Goal: Download file/media

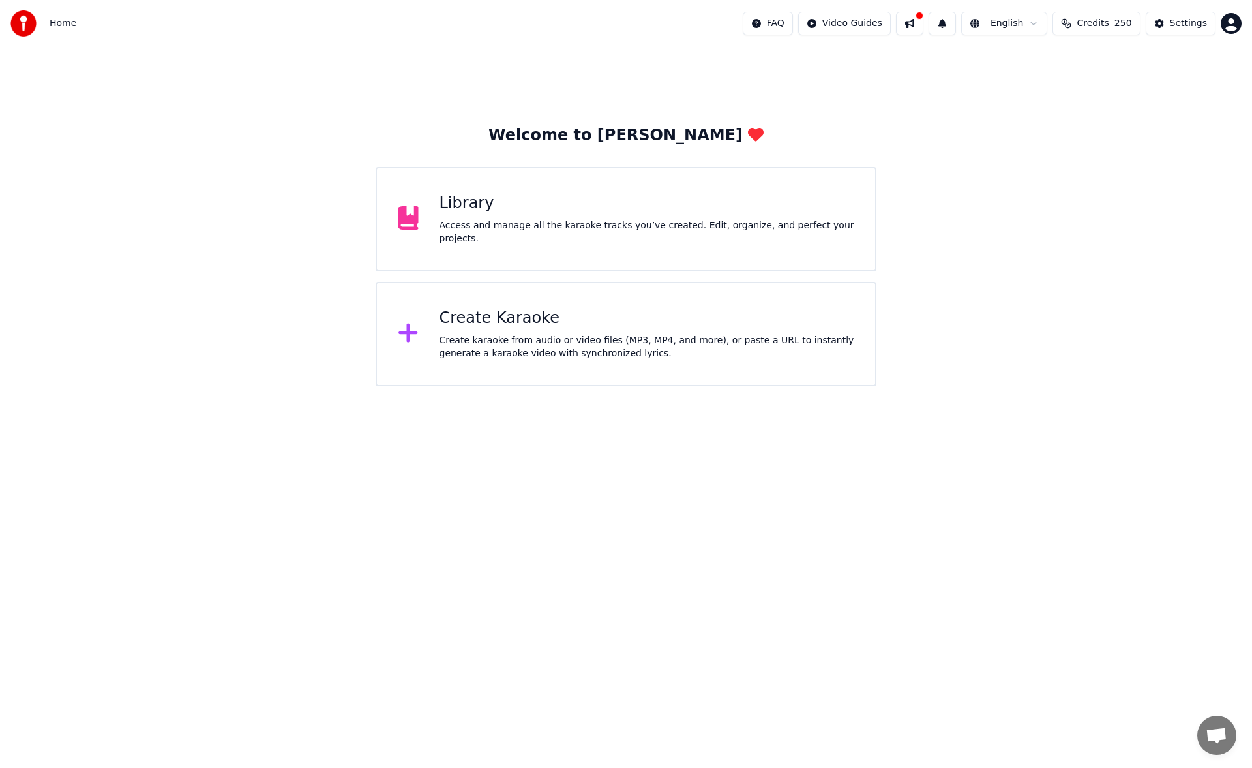
click at [669, 237] on div "Access and manage all the karaoke tracks you’ve created. Edit, organize, and pe…" at bounding box center [647, 232] width 415 height 26
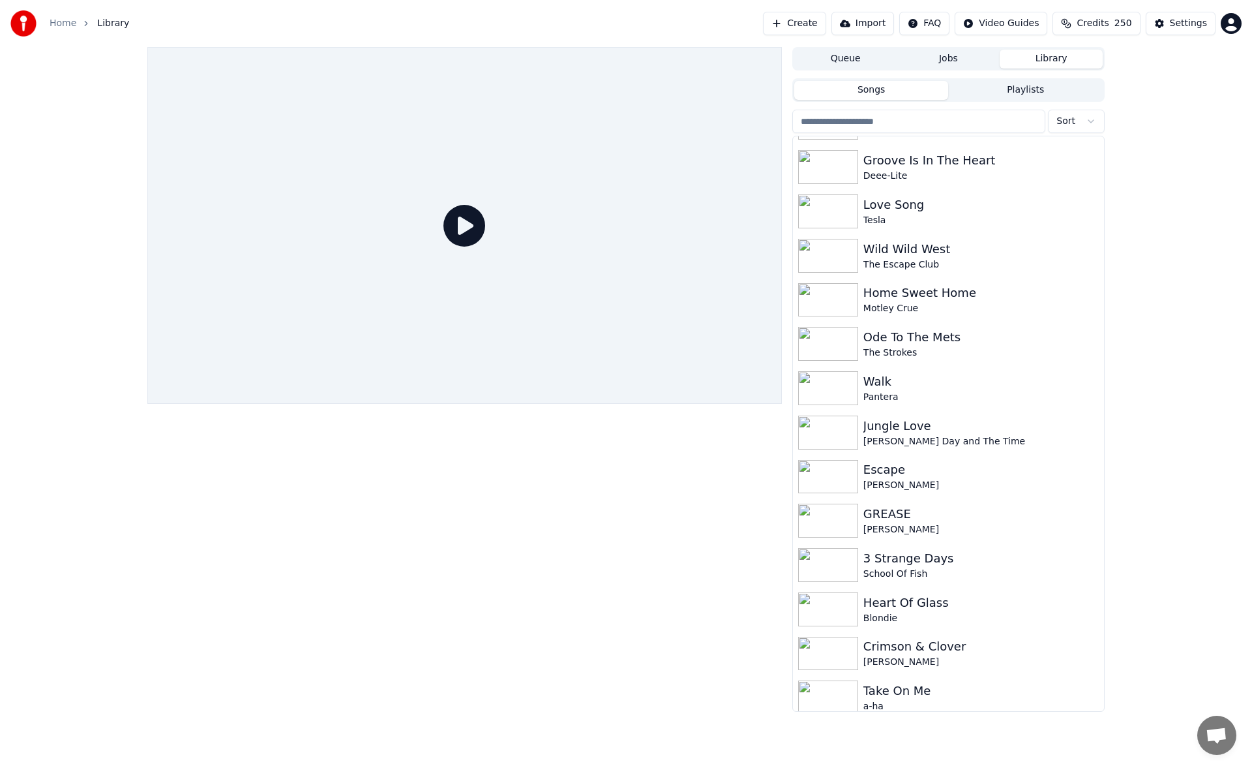
scroll to position [3559, 0]
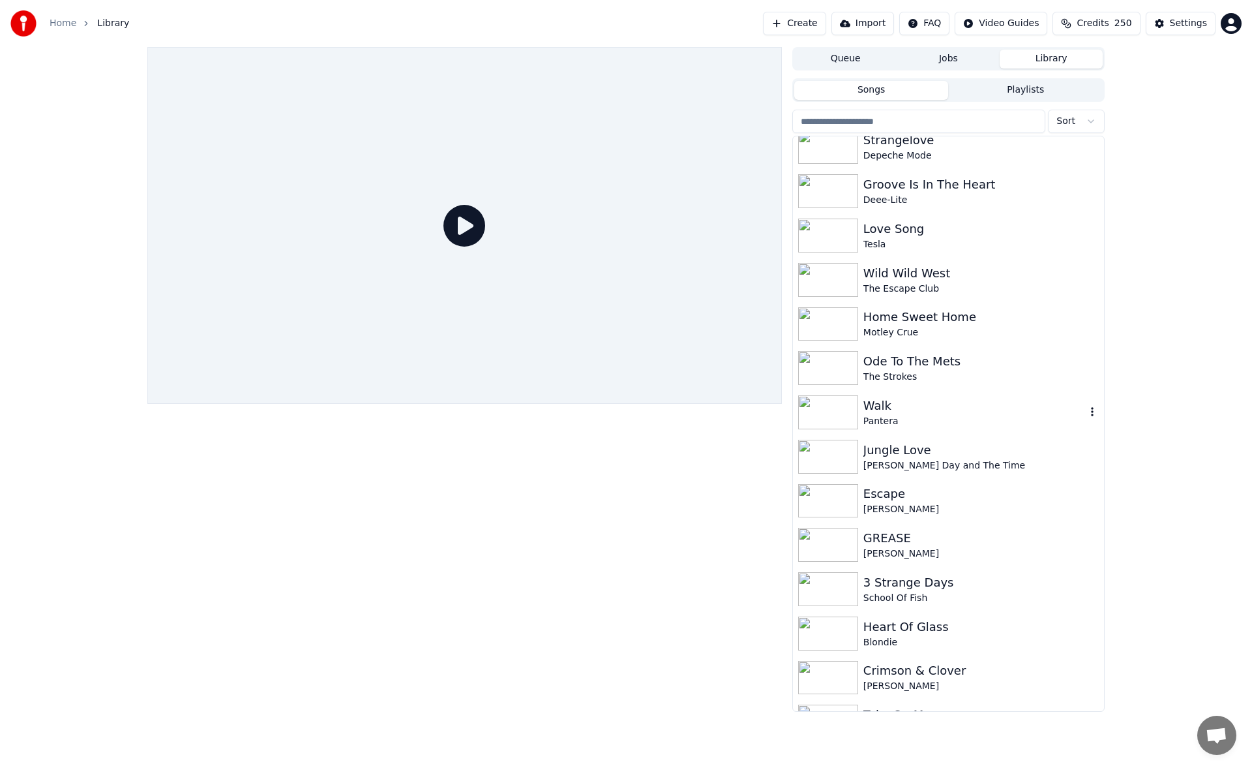
click at [959, 413] on div "Walk" at bounding box center [975, 406] width 222 height 18
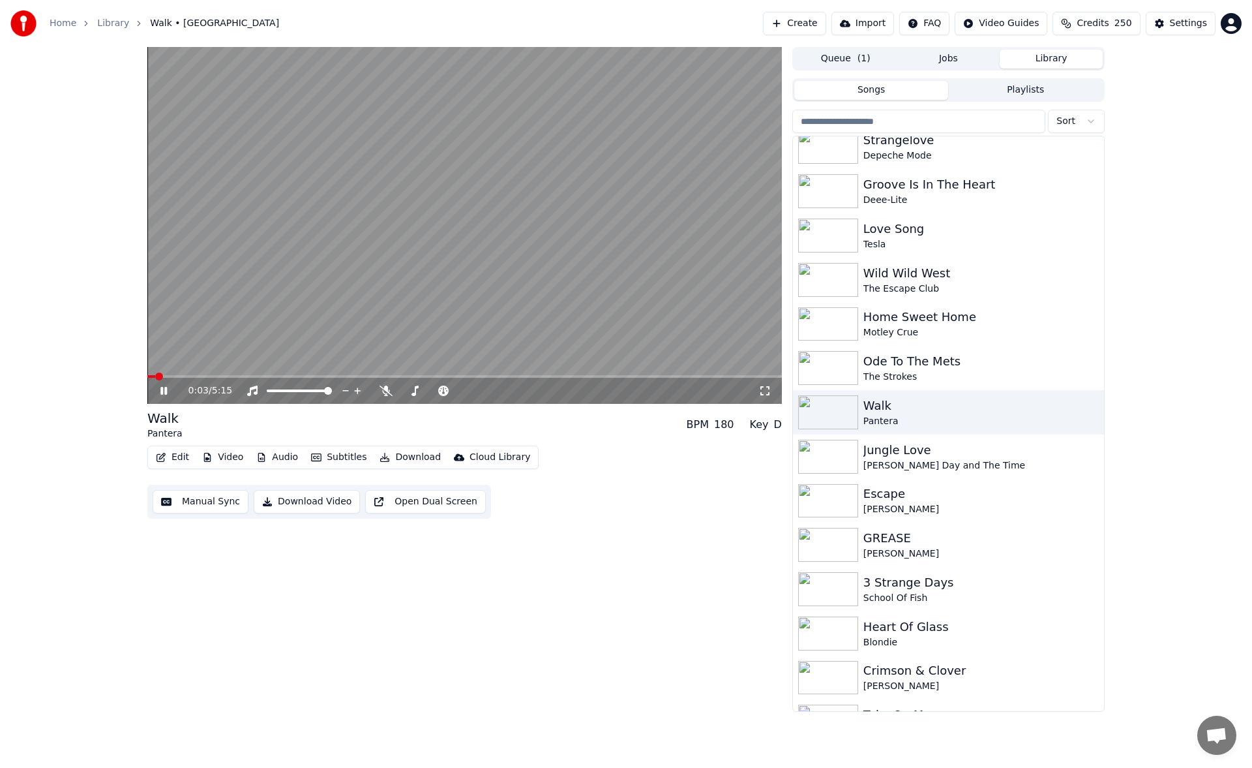
click at [228, 504] on button "Manual Sync" at bounding box center [201, 501] width 96 height 23
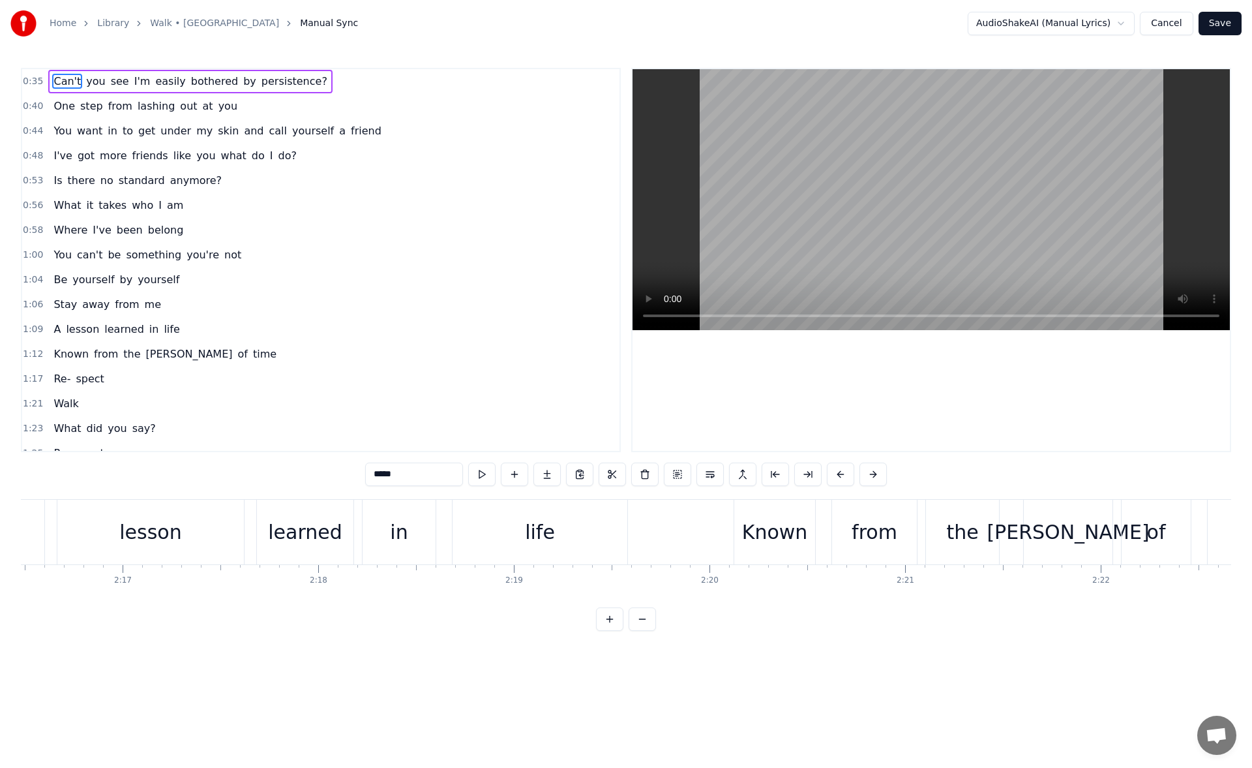
scroll to position [0, 26738]
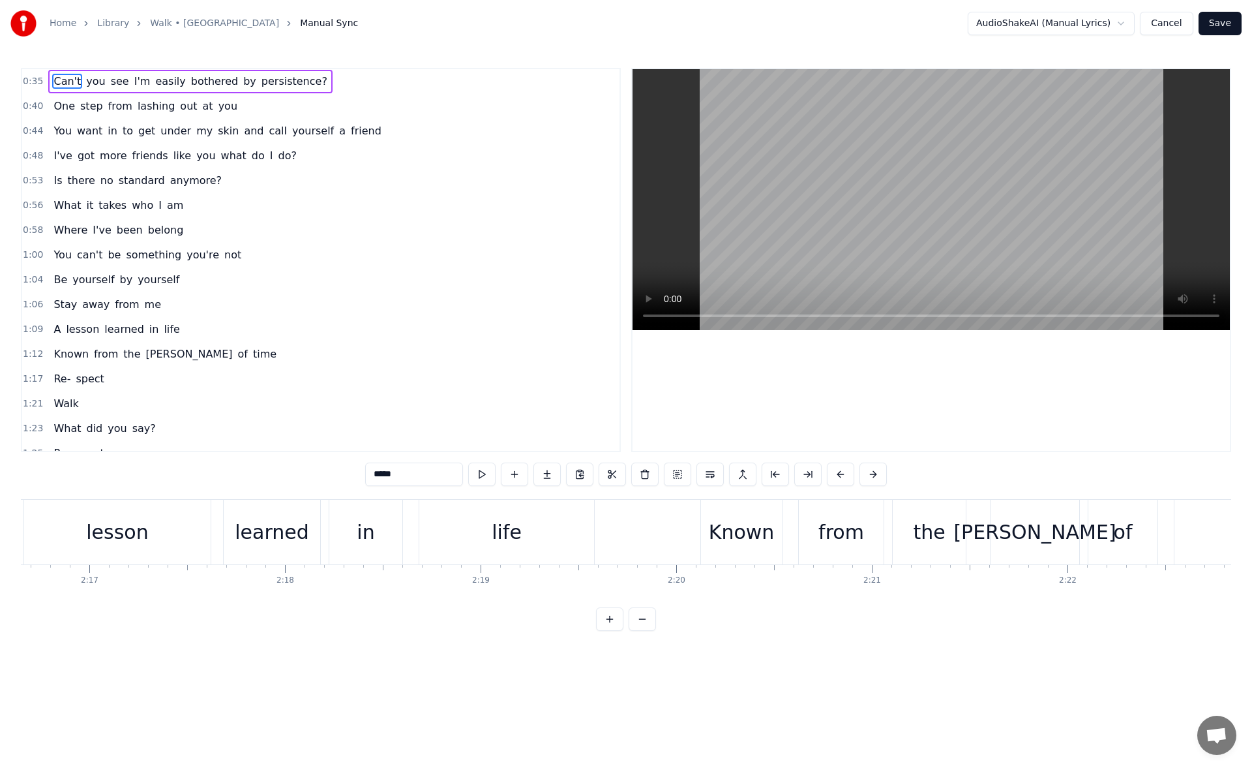
click at [1180, 23] on button "Cancel" at bounding box center [1166, 23] width 53 height 23
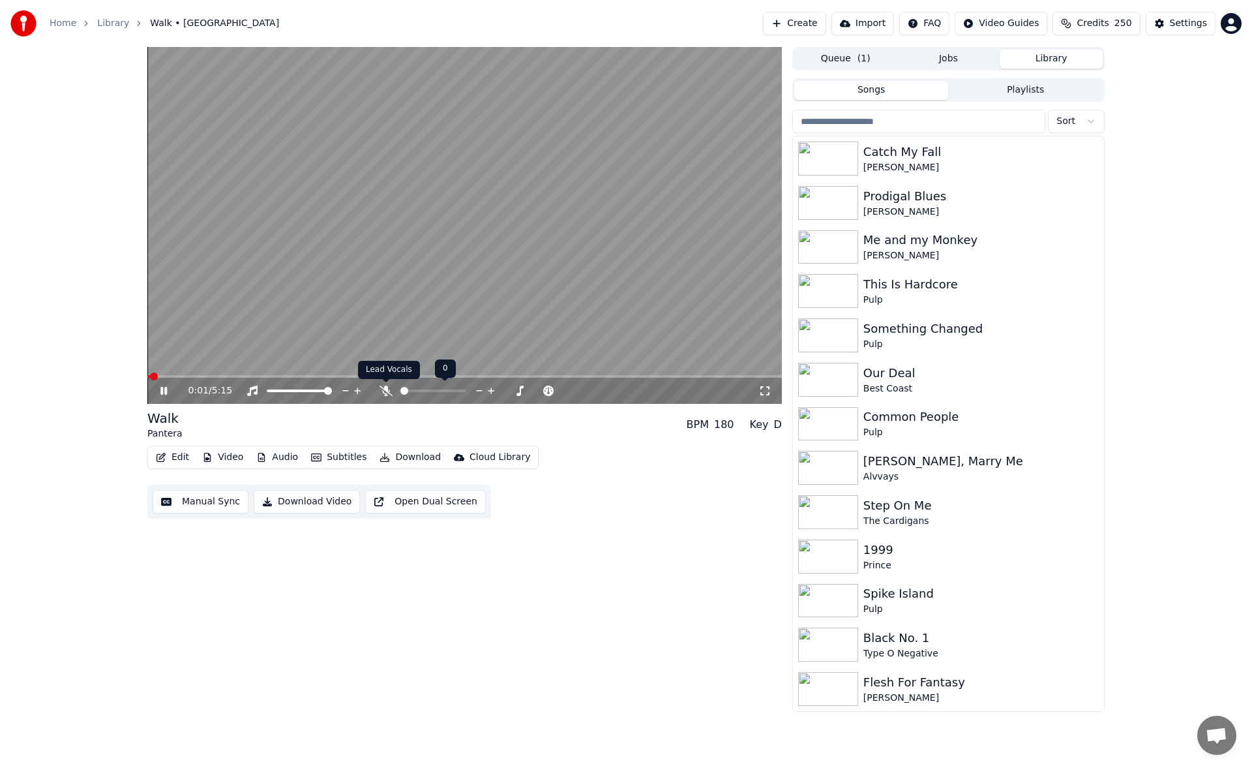
click at [387, 388] on icon at bounding box center [386, 390] width 13 height 10
click at [764, 394] on icon at bounding box center [765, 390] width 13 height 10
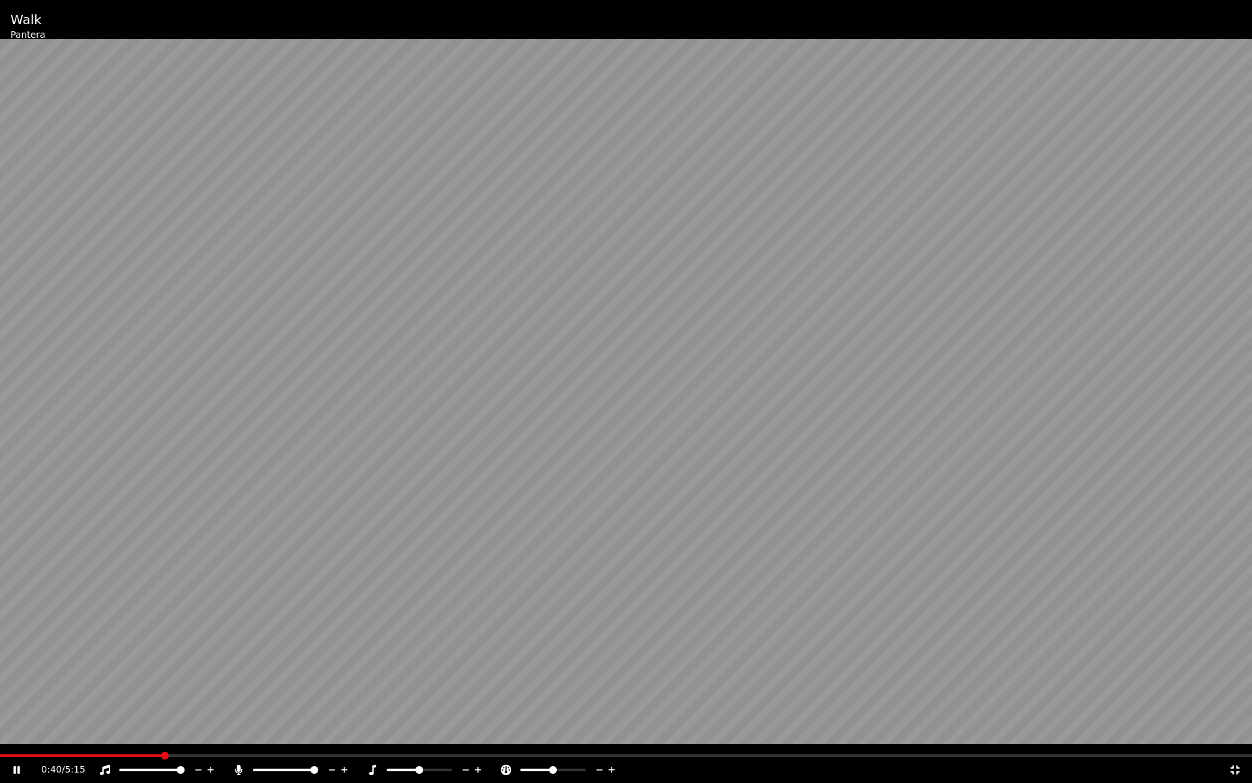
click at [16, 767] on icon at bounding box center [17, 770] width 7 height 8
click at [130, 756] on span at bounding box center [65, 755] width 131 height 3
click at [19, 767] on div "0:33 / 5:15" at bounding box center [626, 769] width 1242 height 13
click at [14, 767] on icon at bounding box center [17, 769] width 8 height 9
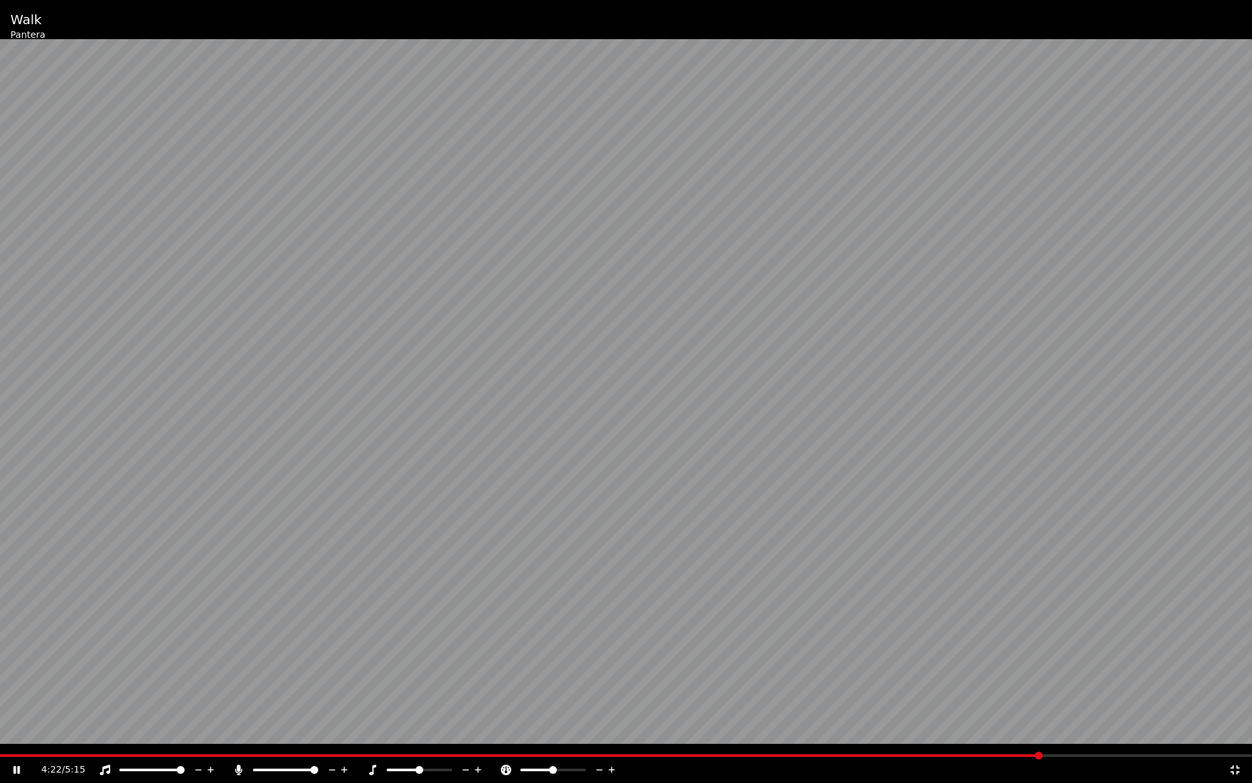
click at [858, 755] on span at bounding box center [521, 755] width 1042 height 3
click at [1236, 767] on icon at bounding box center [1235, 769] width 13 height 10
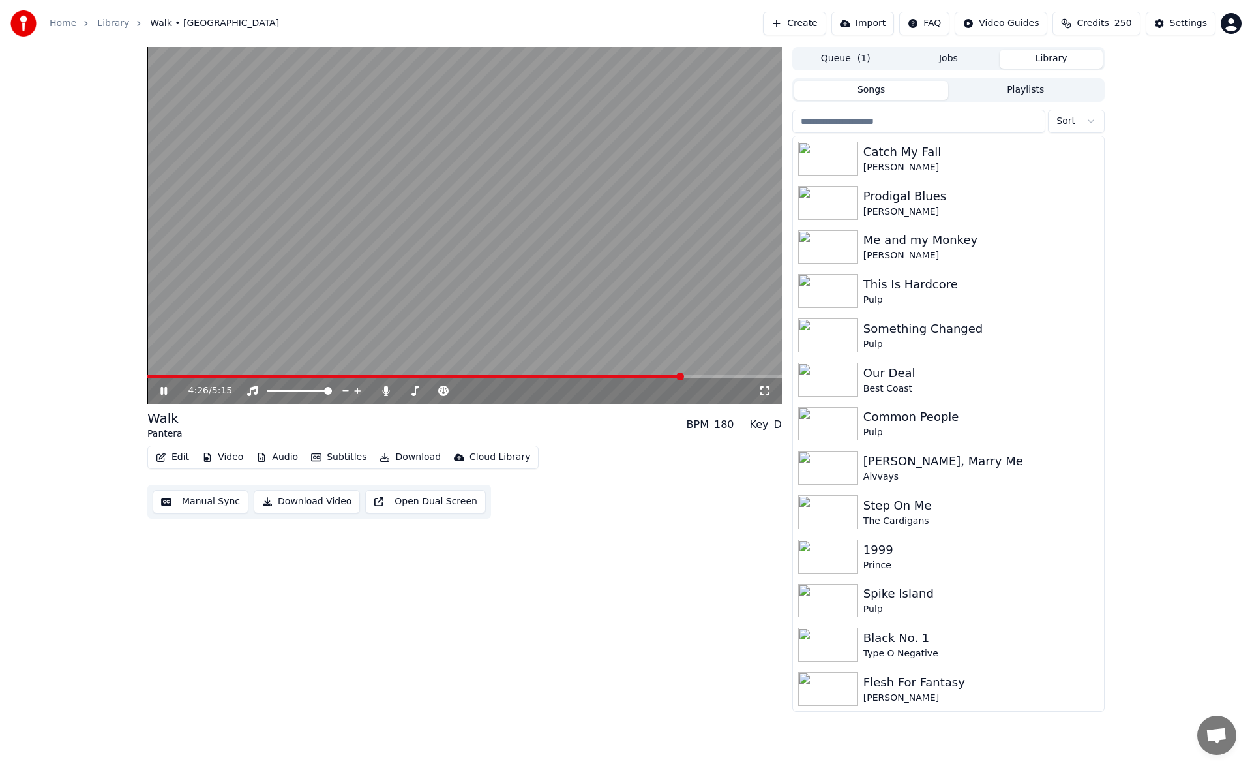
click at [376, 377] on span at bounding box center [415, 376] width 536 height 3
click at [427, 387] on span at bounding box center [427, 391] width 8 height 8
click at [163, 393] on icon at bounding box center [163, 391] width 7 height 8
click at [410, 457] on button "Download" at bounding box center [410, 457] width 72 height 18
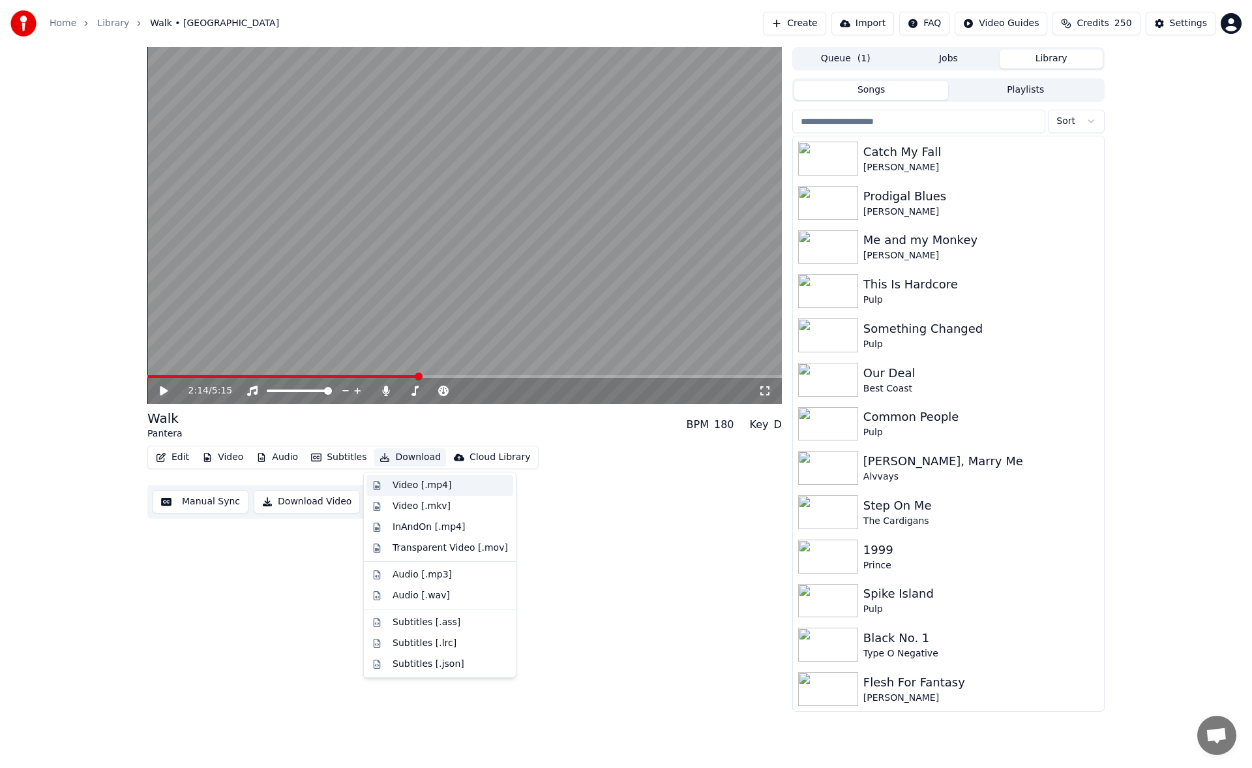
click at [434, 483] on div "Video [.mp4]" at bounding box center [422, 485] width 59 height 13
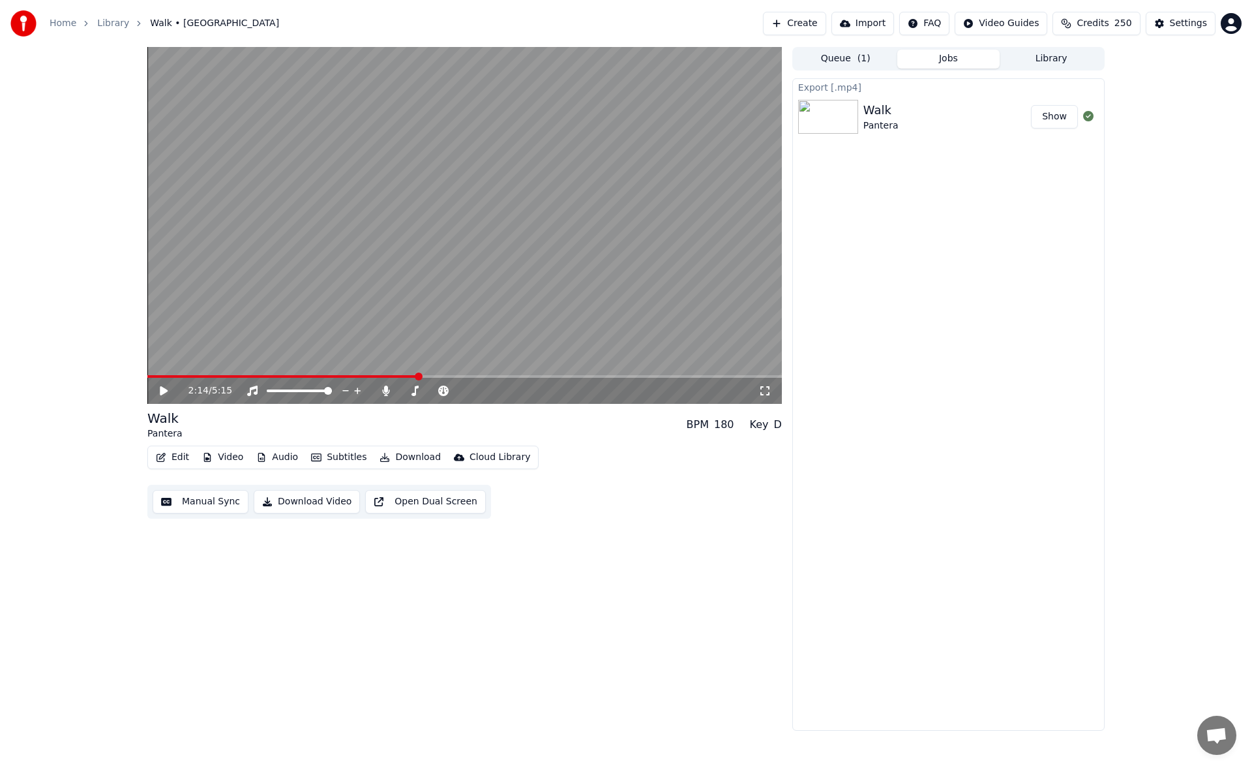
click at [164, 392] on icon at bounding box center [164, 390] width 8 height 9
click at [414, 391] on icon at bounding box center [414, 390] width 13 height 10
click at [388, 390] on icon at bounding box center [386, 390] width 13 height 10
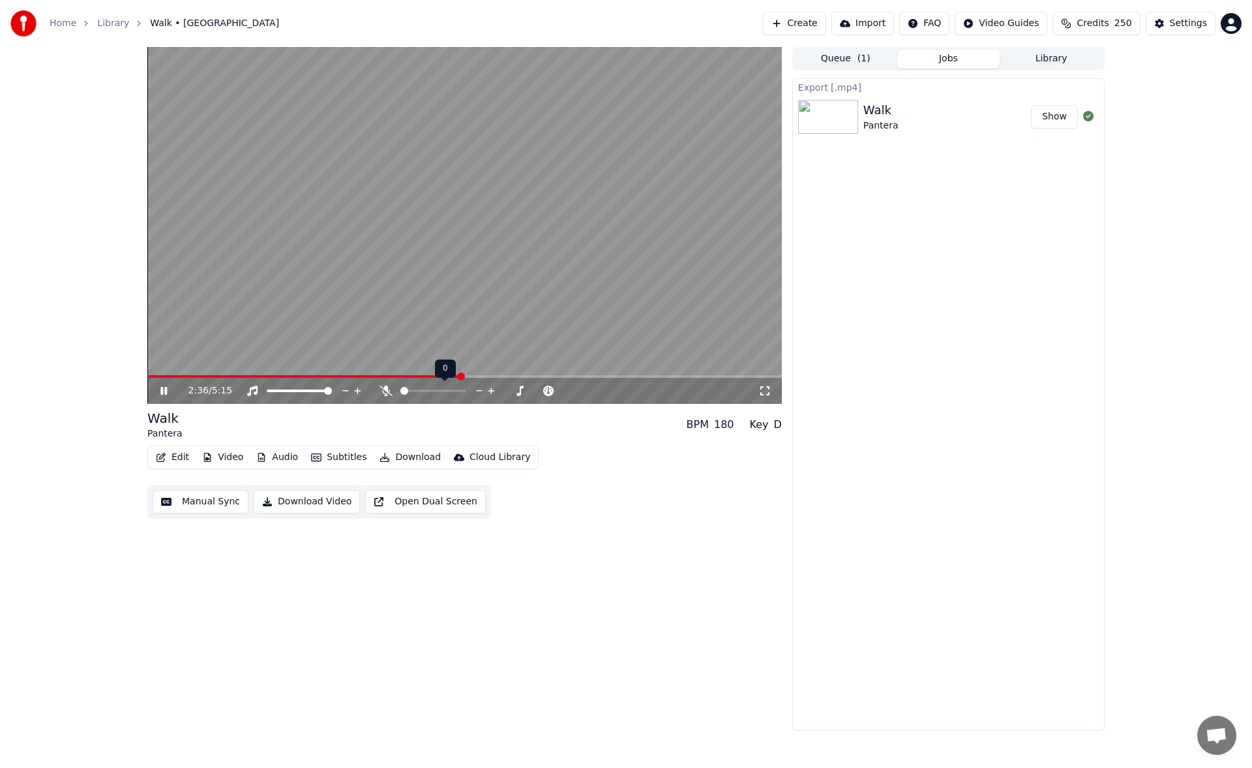
click at [400, 387] on span at bounding box center [404, 391] width 8 height 8
click at [164, 391] on icon at bounding box center [173, 390] width 31 height 10
click at [412, 456] on button "Download" at bounding box center [410, 457] width 72 height 18
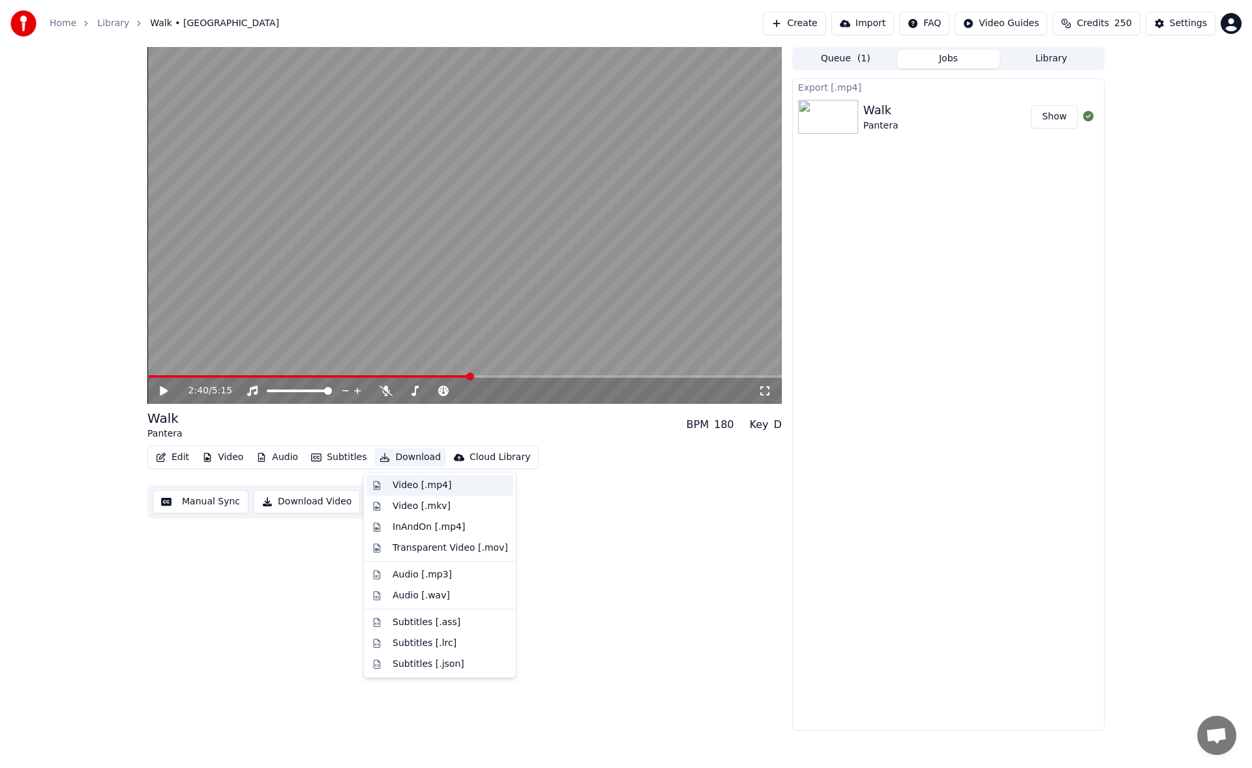
click at [423, 485] on div "Video [.mp4]" at bounding box center [422, 485] width 59 height 13
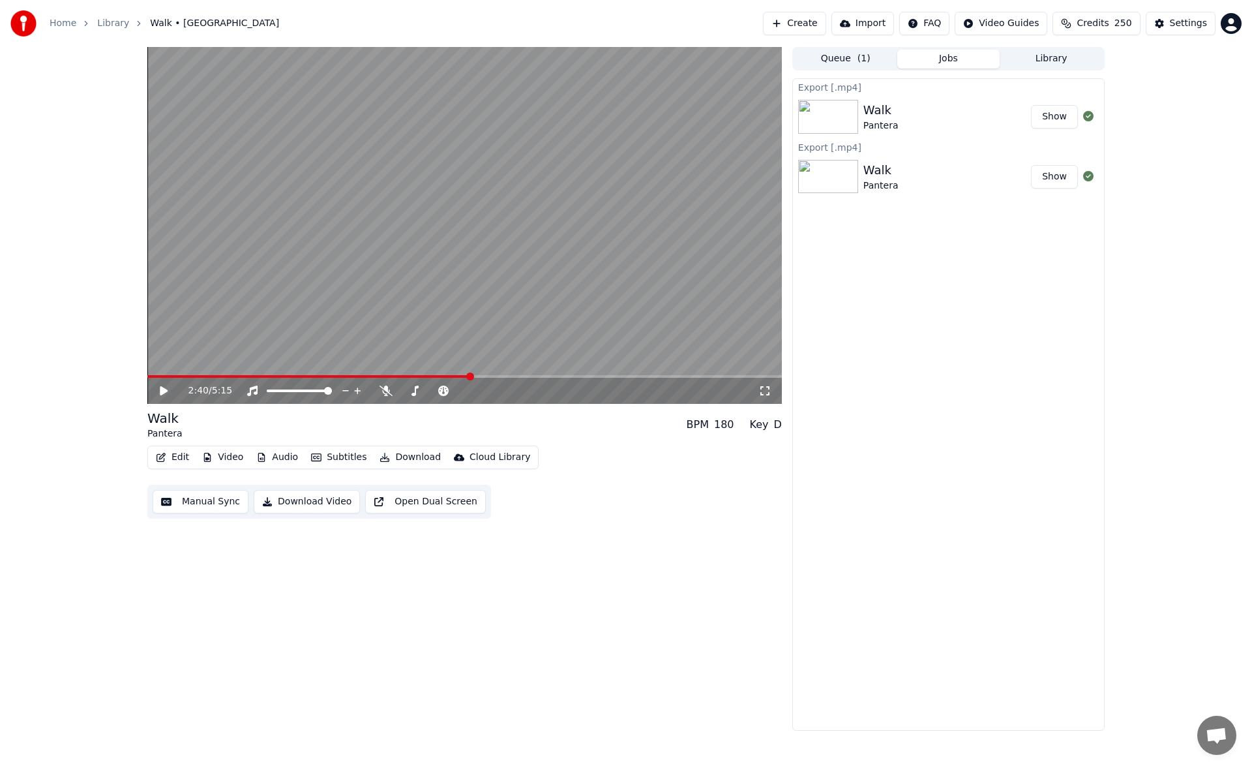
click at [1048, 57] on button "Library" at bounding box center [1051, 59] width 103 height 19
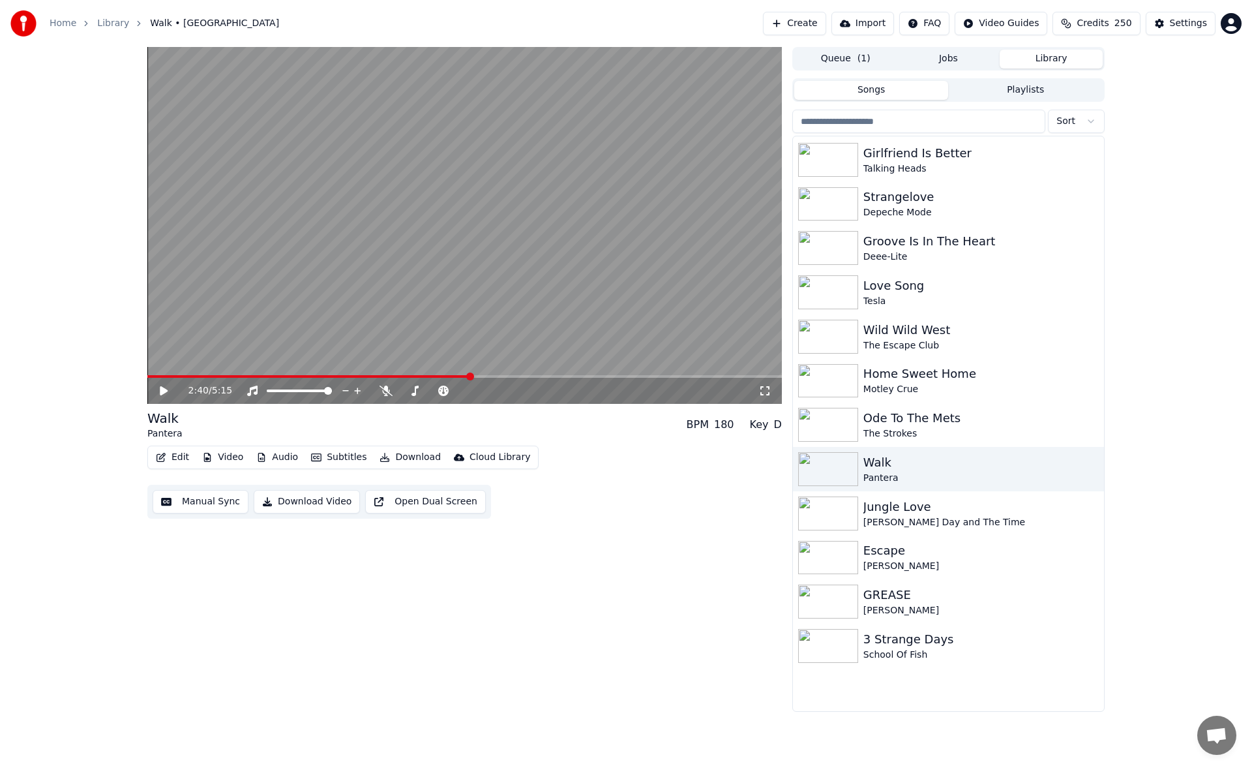
scroll to position [3509, 0]
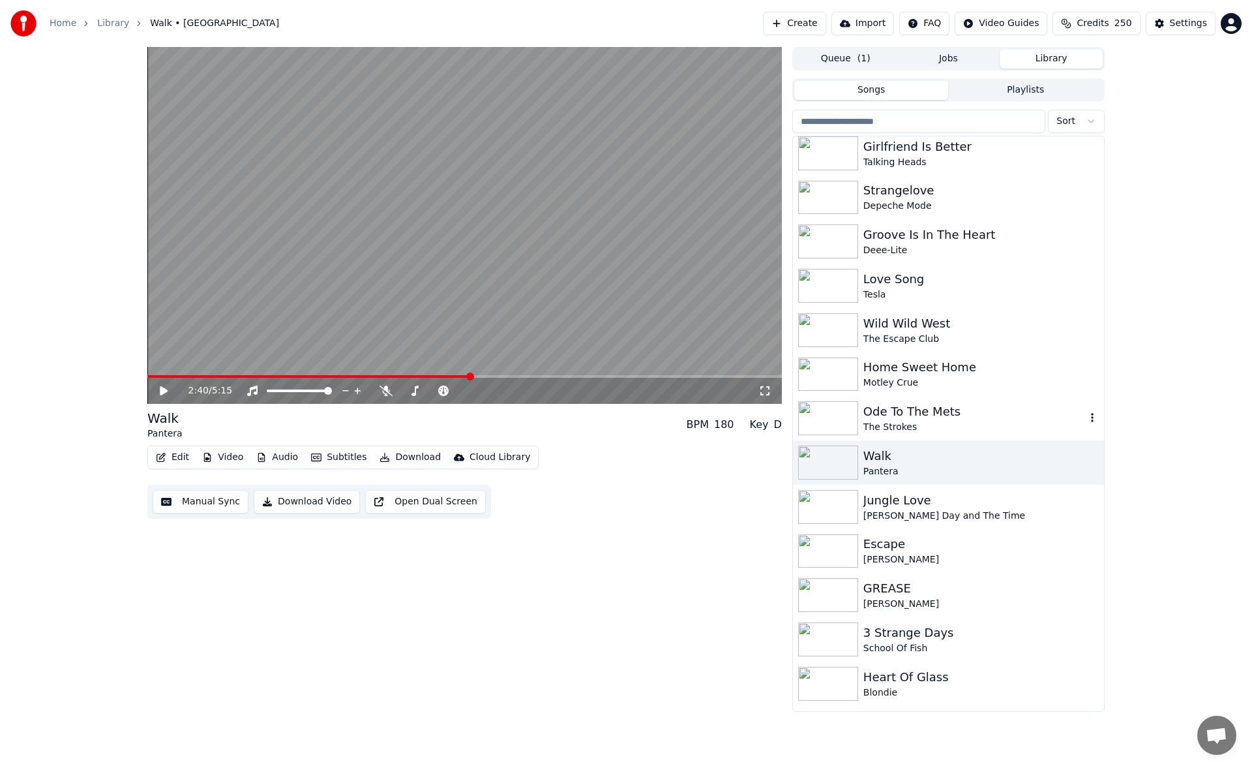
click at [953, 411] on div "Ode To The Mets" at bounding box center [975, 411] width 222 height 18
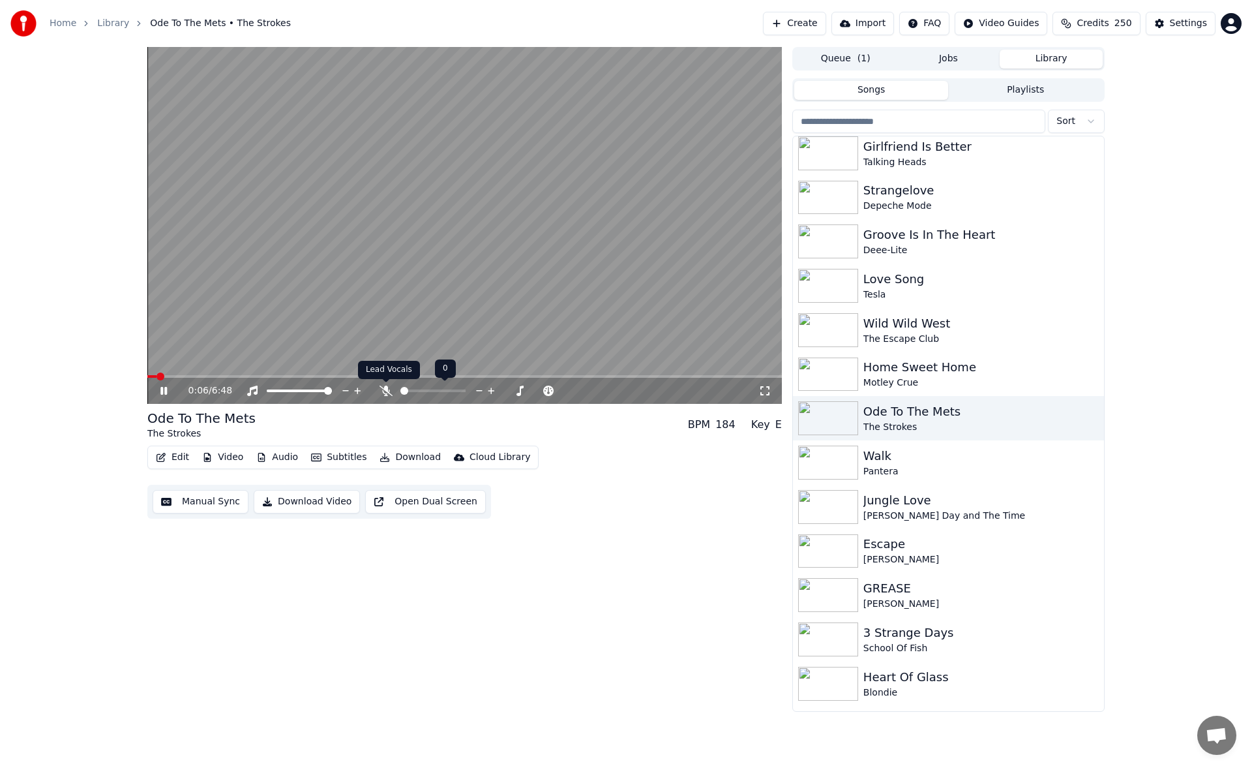
click at [387, 391] on icon at bounding box center [386, 390] width 13 height 10
click at [362, 376] on span at bounding box center [464, 376] width 635 height 3
click at [429, 387] on span at bounding box center [429, 391] width 8 height 8
click at [354, 376] on span at bounding box center [250, 376] width 207 height 3
click at [420, 391] on span at bounding box center [421, 391] width 8 height 8
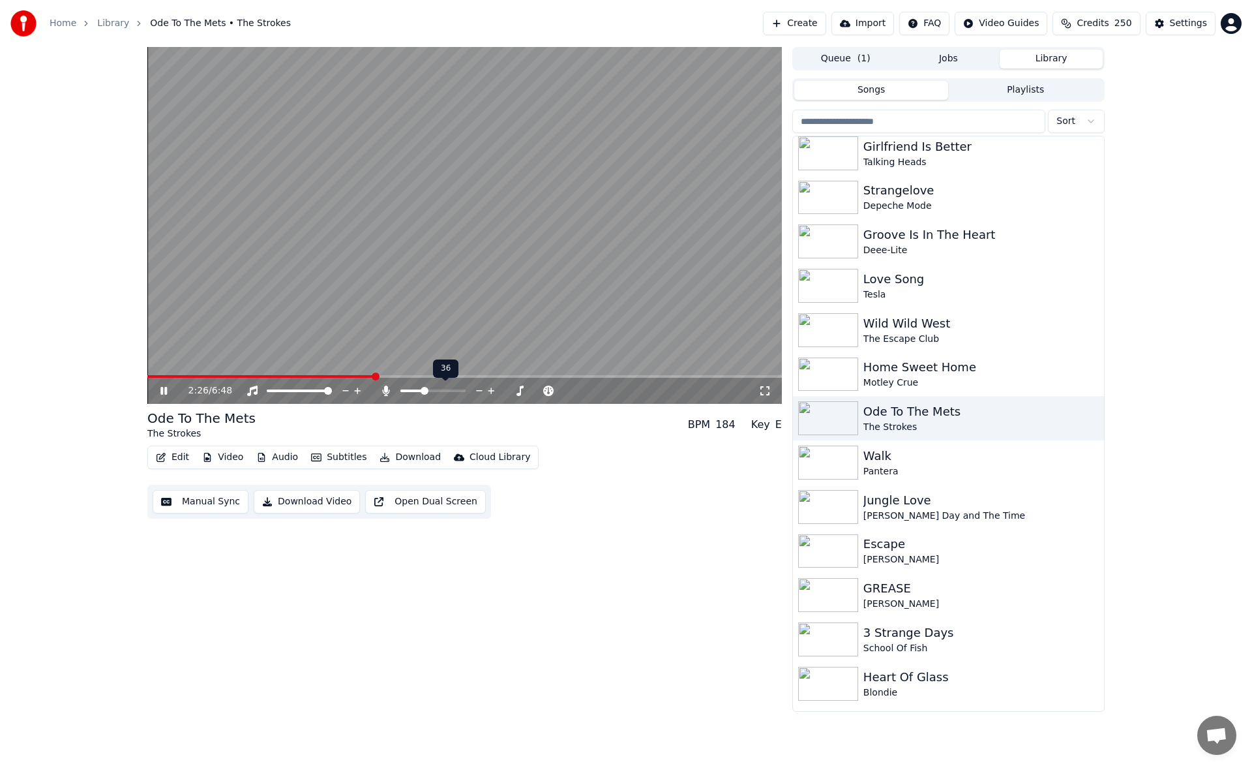
click at [424, 390] on span at bounding box center [425, 391] width 8 height 8
click at [426, 389] on span at bounding box center [427, 391] width 8 height 8
click at [427, 389] on span at bounding box center [427, 391] width 8 height 8
click at [481, 377] on span at bounding box center [464, 376] width 635 height 3
click at [387, 391] on icon at bounding box center [385, 390] width 7 height 10
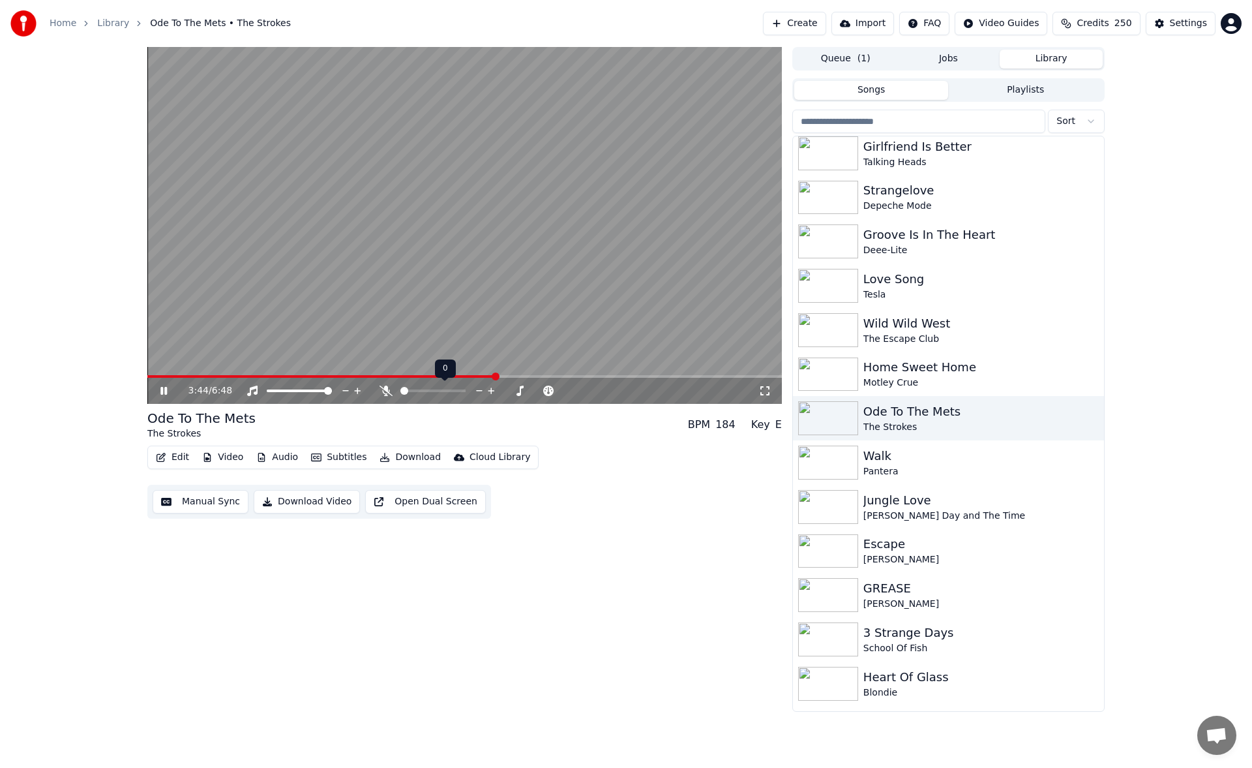
click at [387, 391] on icon at bounding box center [386, 390] width 13 height 10
click at [420, 390] on span at bounding box center [421, 391] width 8 height 8
click at [162, 389] on icon at bounding box center [163, 391] width 7 height 8
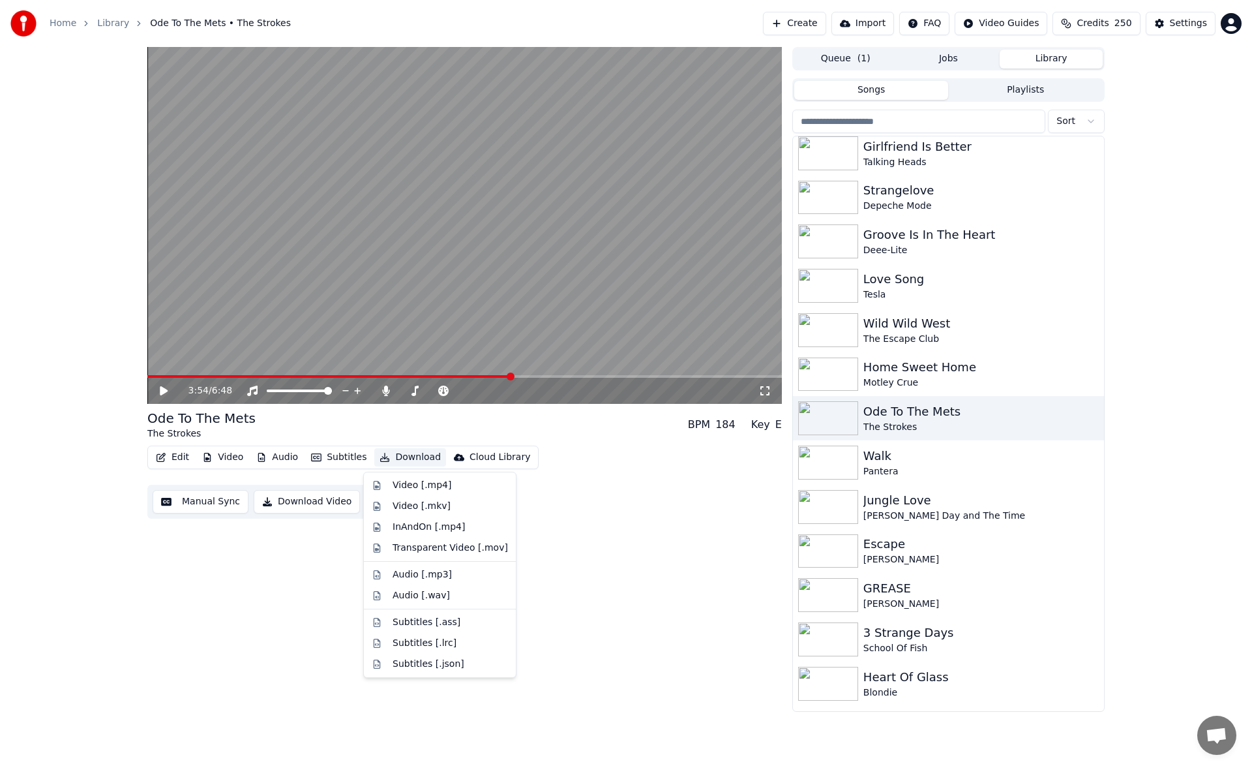
click at [406, 459] on button "Download" at bounding box center [410, 457] width 72 height 18
click at [419, 490] on div "Video [.mp4]" at bounding box center [422, 485] width 59 height 13
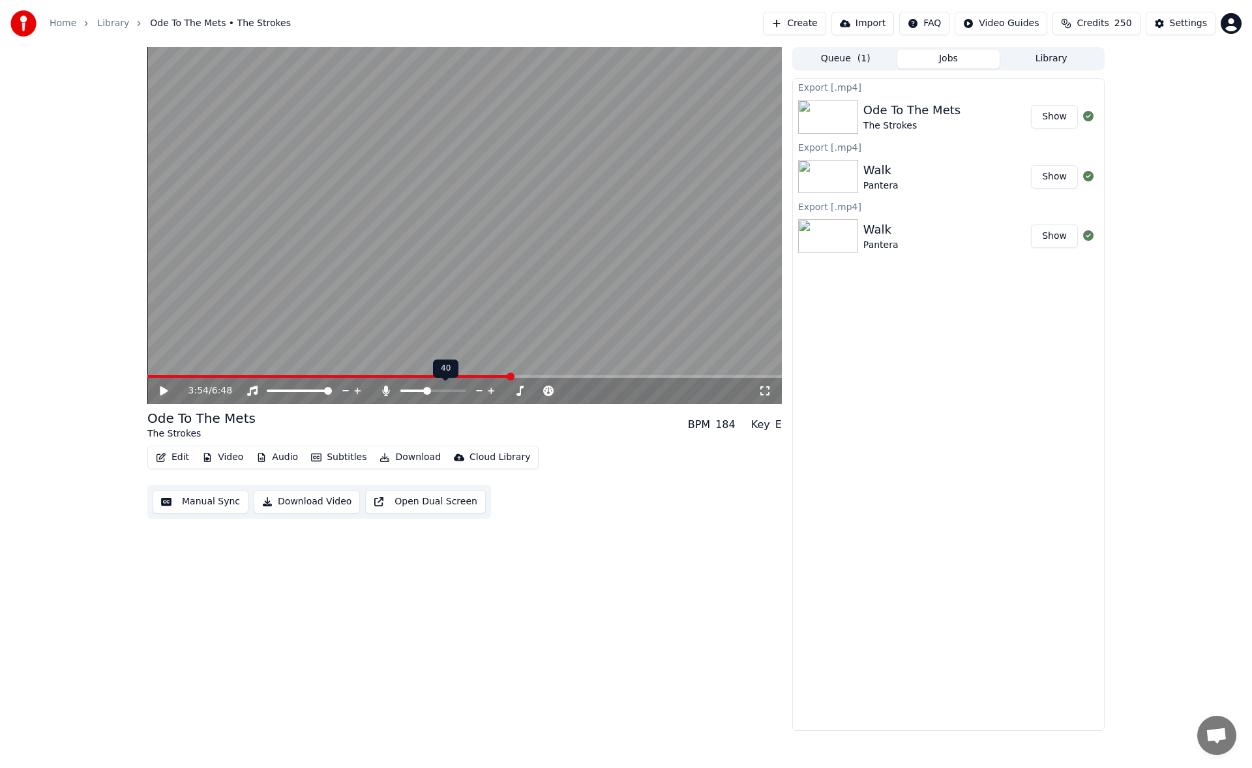
click at [427, 390] on span at bounding box center [427, 391] width 8 height 8
click at [164, 391] on icon at bounding box center [164, 390] width 8 height 9
click at [545, 374] on video at bounding box center [464, 225] width 635 height 357
click at [544, 377] on span at bounding box center [464, 376] width 635 height 3
click at [168, 387] on icon at bounding box center [173, 390] width 31 height 10
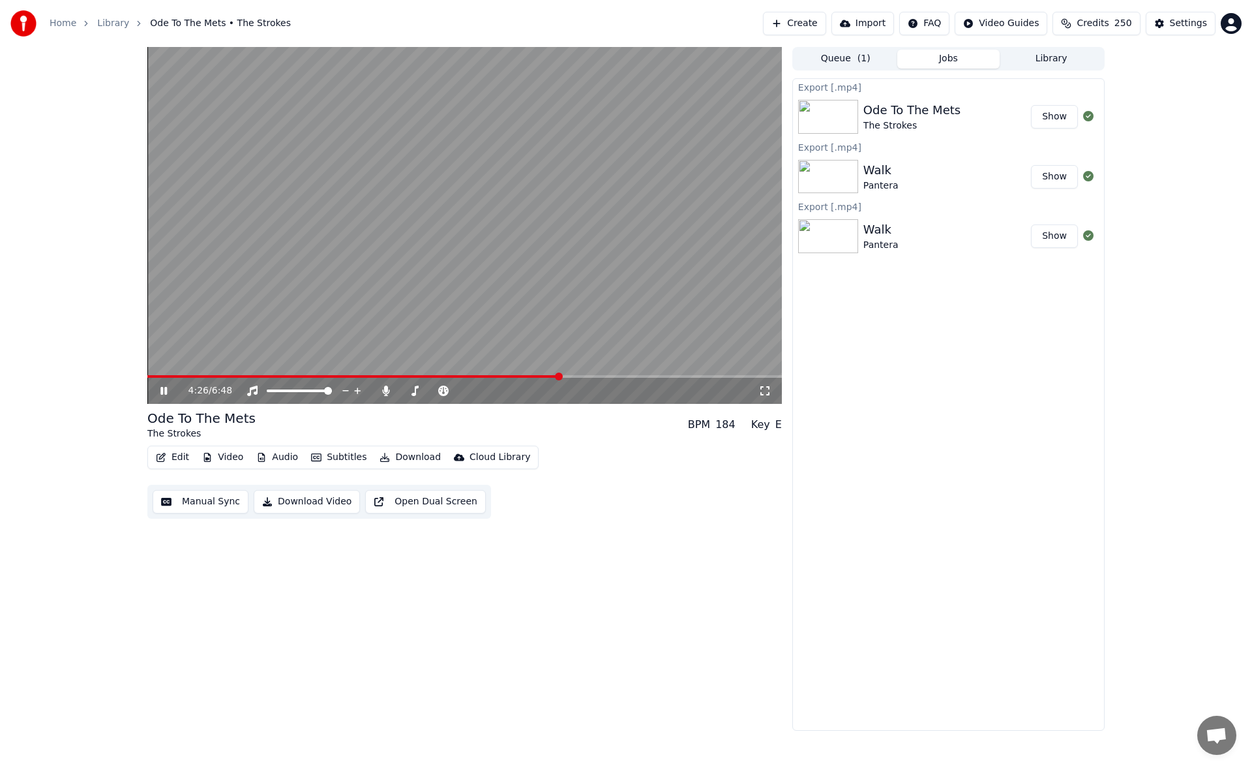
click at [163, 388] on icon at bounding box center [163, 391] width 7 height 8
click at [405, 459] on button "Download" at bounding box center [410, 457] width 72 height 18
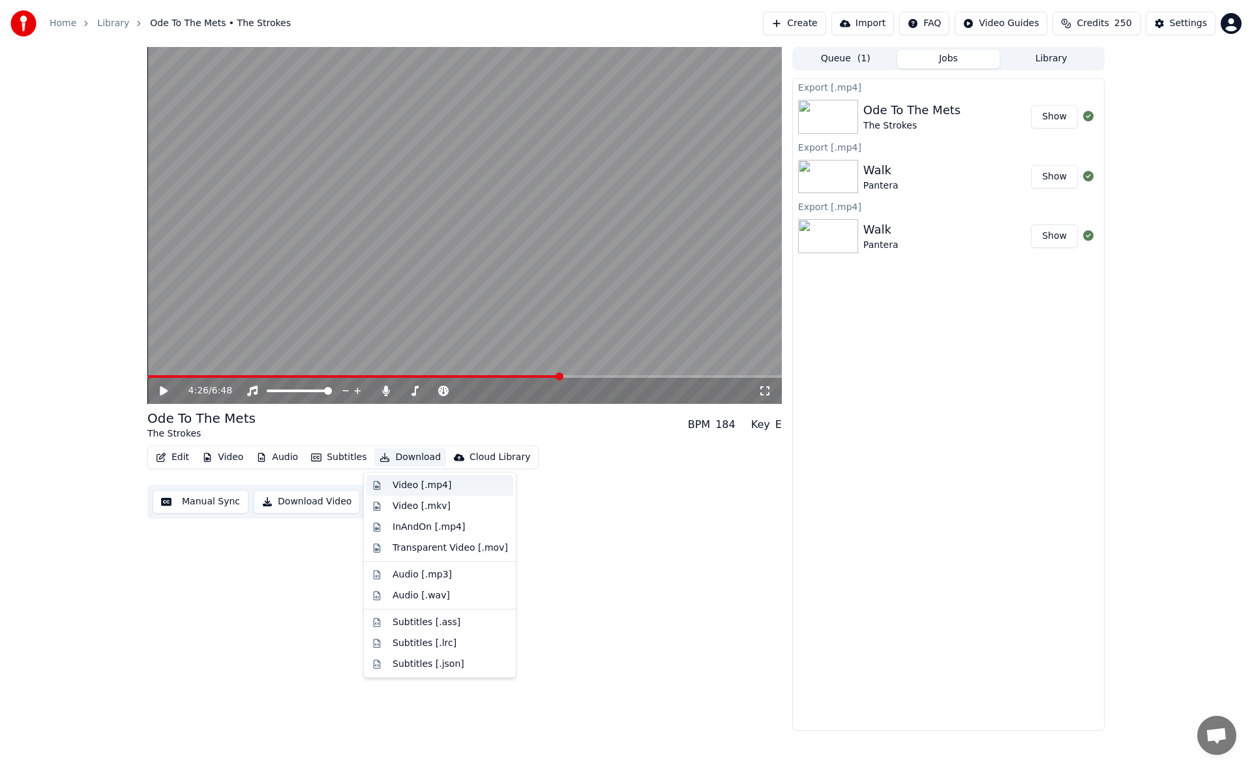
click at [440, 487] on div "Video [.mp4]" at bounding box center [422, 485] width 59 height 13
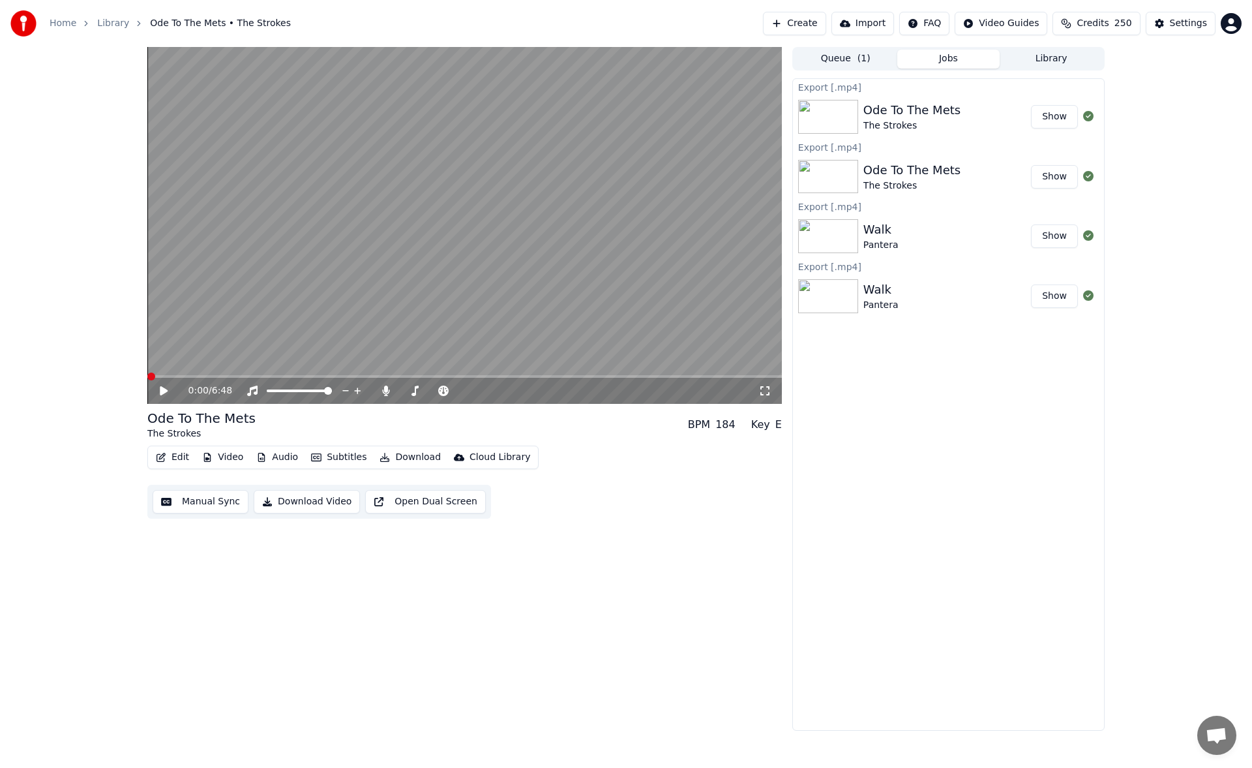
click at [52, 592] on div "0:00 / 6:48 Ode To The Mets The Strokes BPM 184 Key E Edit Video Audio Subtitle…" at bounding box center [626, 389] width 1252 height 684
click at [164, 389] on icon at bounding box center [164, 390] width 8 height 9
click at [278, 376] on span at bounding box center [464, 376] width 635 height 3
click at [400, 387] on span at bounding box center [404, 391] width 8 height 8
click at [164, 389] on icon at bounding box center [173, 390] width 31 height 10
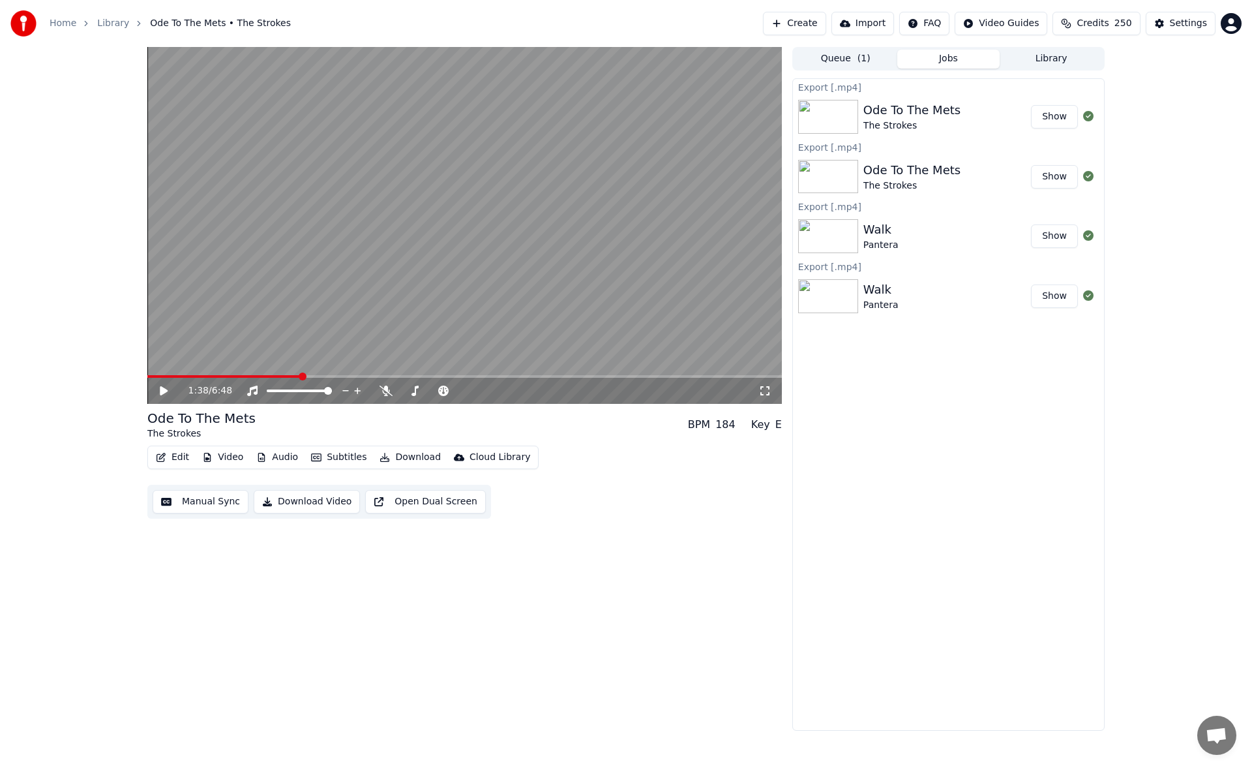
click at [402, 456] on button "Download" at bounding box center [410, 457] width 72 height 18
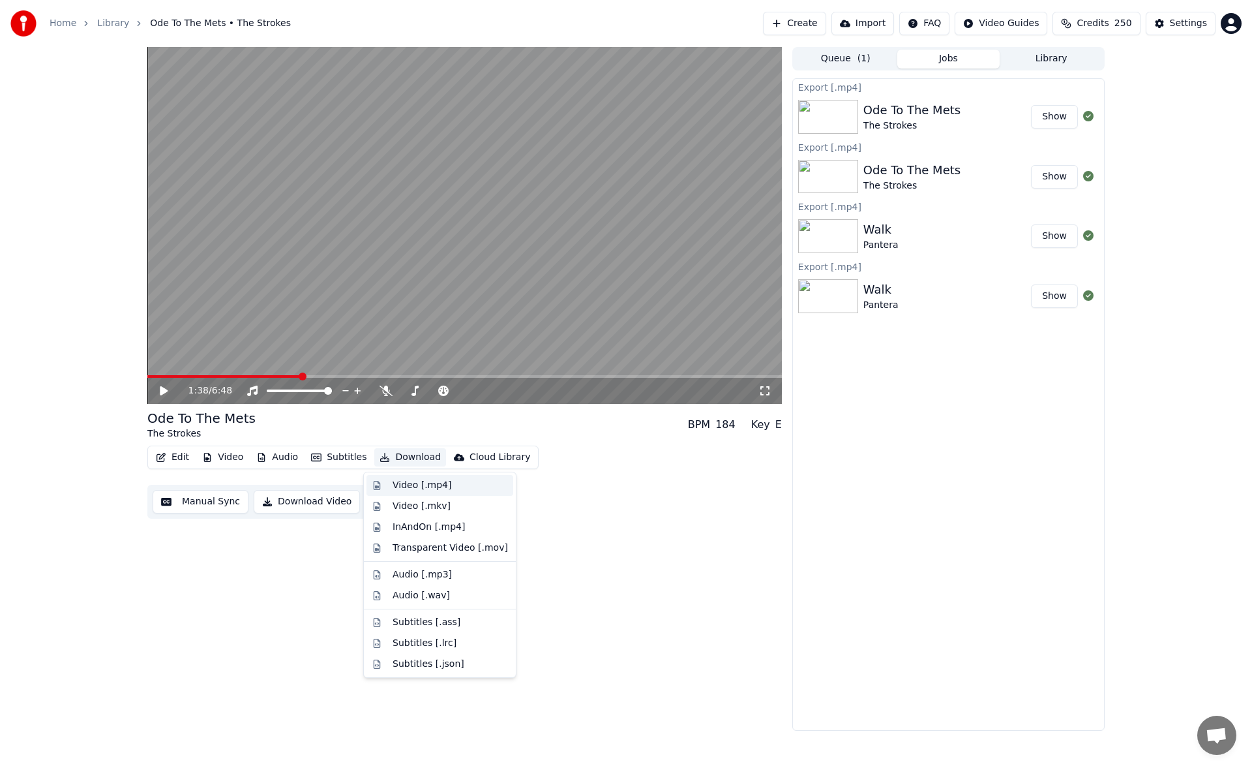
click at [424, 481] on div "Video [.mp4]" at bounding box center [422, 485] width 59 height 13
